Goal: Check status: Check status

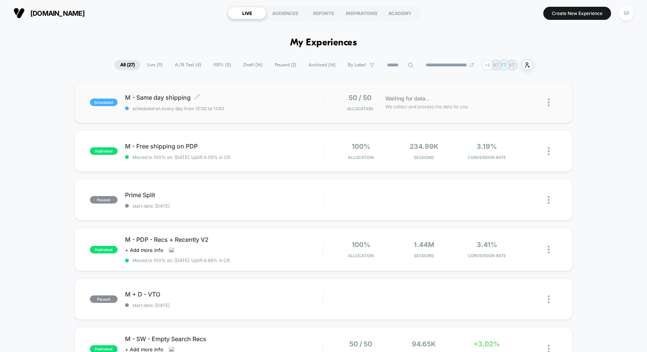
click at [315, 103] on div "M - Same day shipping Click to edit experience details Click to edit experience…" at bounding box center [224, 103] width 199 height 18
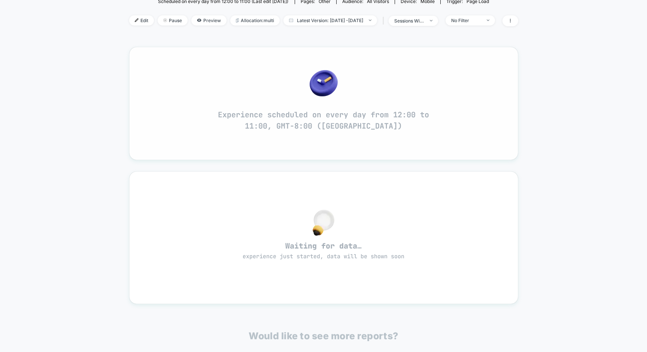
scroll to position [90, 0]
click at [358, 24] on span "Latest Version: [DATE] - [DATE]" at bounding box center [331, 21] width 94 height 10
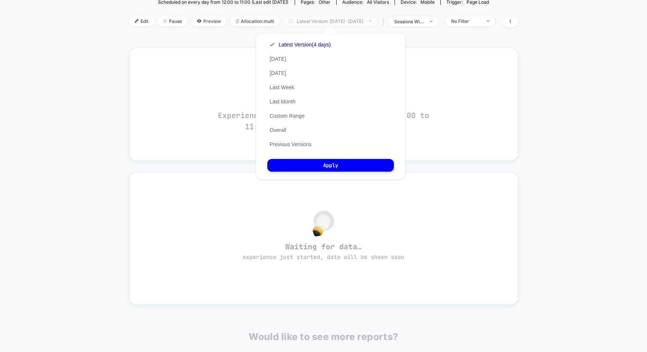
click at [358, 24] on span "Latest Version: [DATE] - [DATE]" at bounding box center [331, 21] width 94 height 10
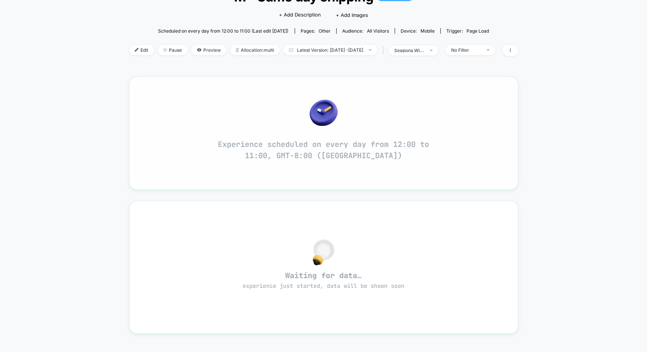
scroll to position [52, 0]
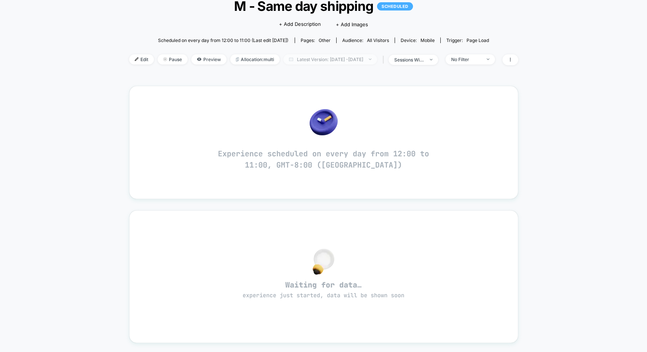
click at [365, 58] on span "Latest Version: [DATE] - [DATE]" at bounding box center [331, 59] width 94 height 10
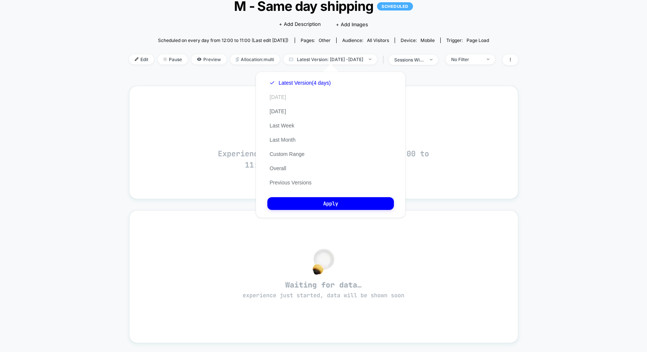
click at [287, 99] on div "Latest Version (4 days) [DATE] [DATE] Last Week Last Month Custom Range Overall…" at bounding box center [300, 133] width 66 height 114
click at [280, 99] on button "[DATE]" at bounding box center [277, 97] width 21 height 7
click at [344, 210] on button "Apply" at bounding box center [330, 203] width 127 height 13
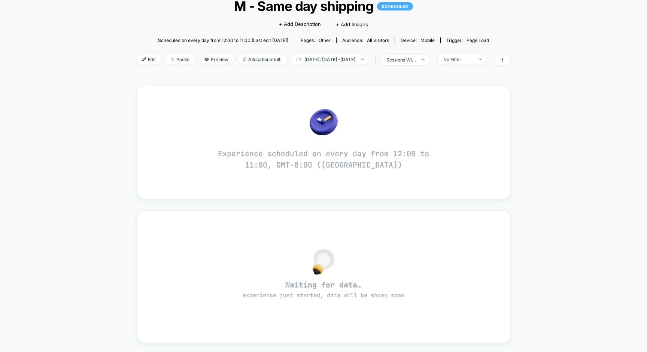
click at [344, 214] on div "Waiting for data… experience just started, data will be shown soon" at bounding box center [323, 276] width 375 height 133
click at [345, 58] on span "[DATE]: [DATE] - [DATE]" at bounding box center [330, 59] width 78 height 10
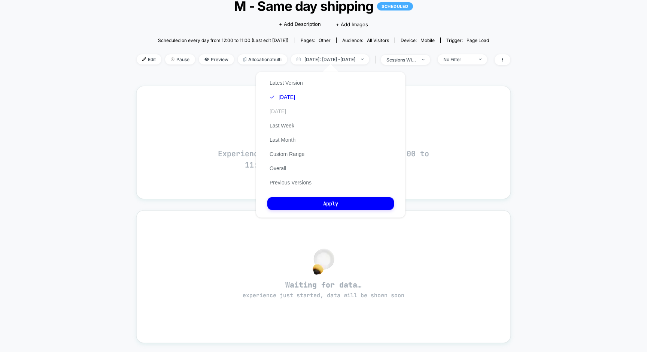
click at [288, 115] on button "[DATE]" at bounding box center [277, 111] width 21 height 7
click at [349, 210] on button "Apply" at bounding box center [330, 203] width 127 height 13
